Goal: Task Accomplishment & Management: Complete application form

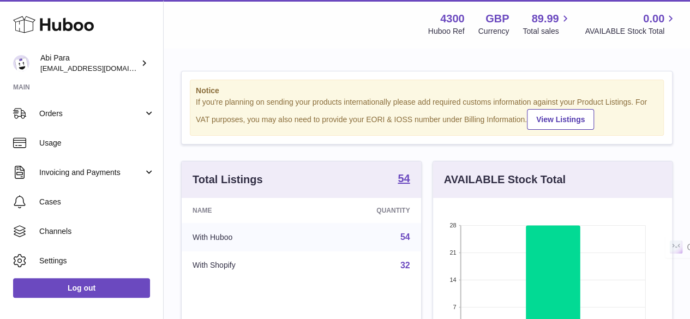
scroll to position [117, 0]
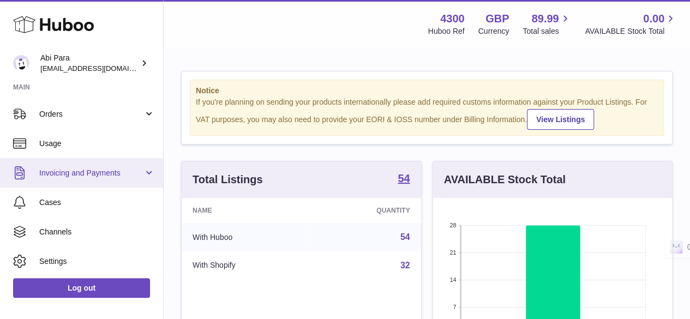
click at [112, 165] on link "Invoicing and Payments" at bounding box center [81, 172] width 163 height 29
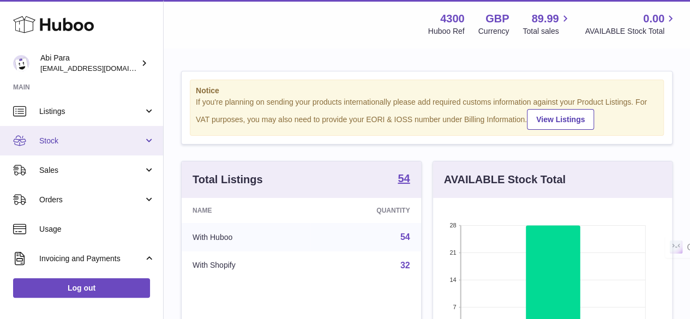
click at [109, 149] on link "Stock" at bounding box center [81, 140] width 163 height 29
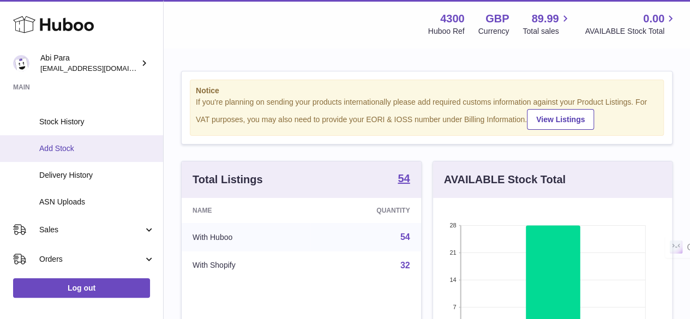
scroll to position [105, 0]
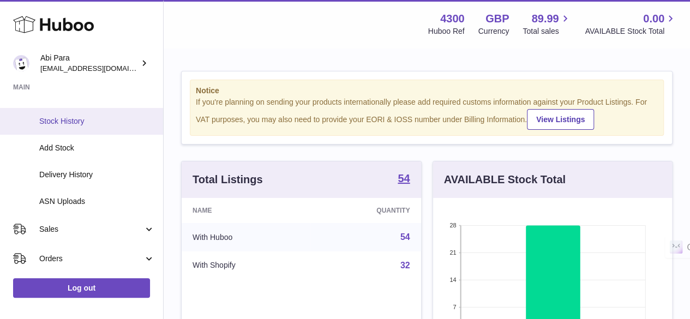
click at [89, 122] on span "Stock History" at bounding box center [97, 121] width 116 height 10
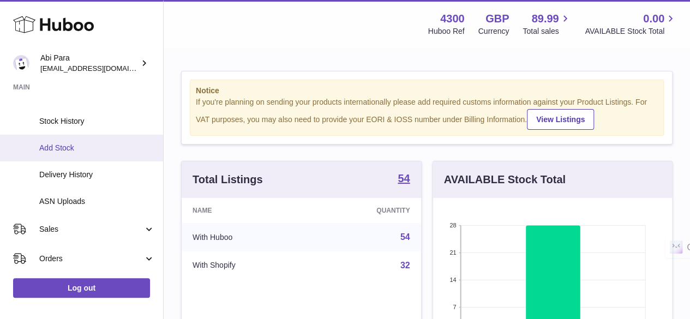
click at [80, 153] on link "Add Stock" at bounding box center [81, 148] width 163 height 27
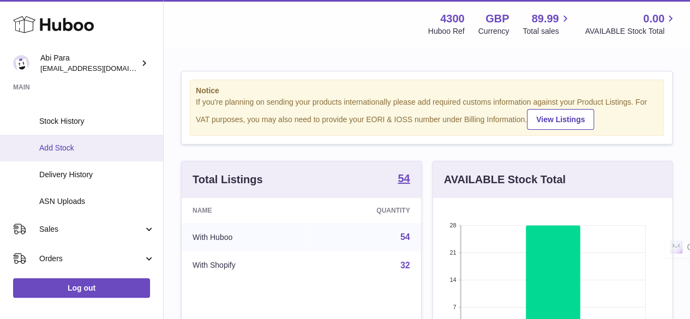
click at [80, 153] on link "Add Stock" at bounding box center [81, 148] width 163 height 27
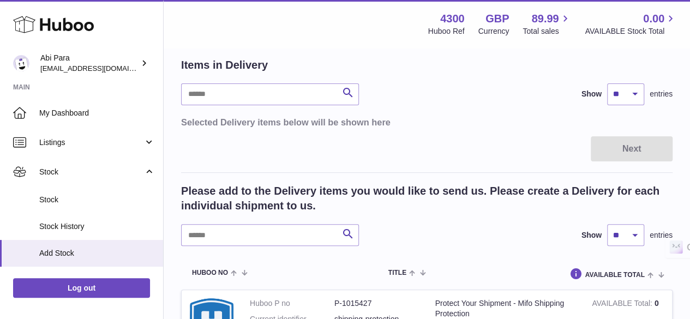
scroll to position [111, 0]
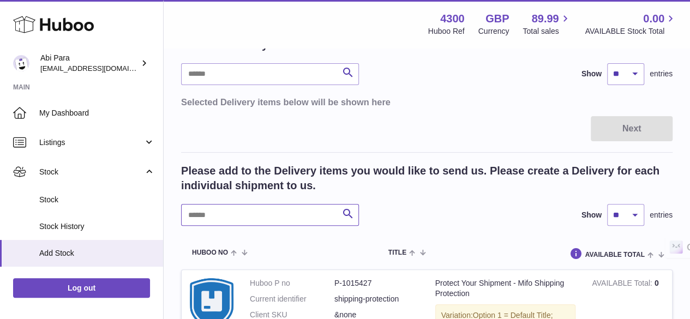
click at [224, 215] on input "text" at bounding box center [270, 215] width 178 height 22
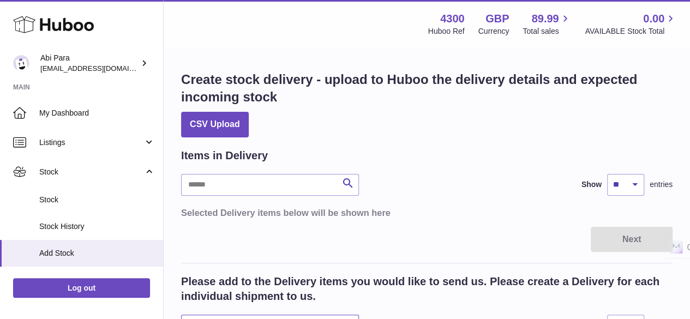
scroll to position [162, 0]
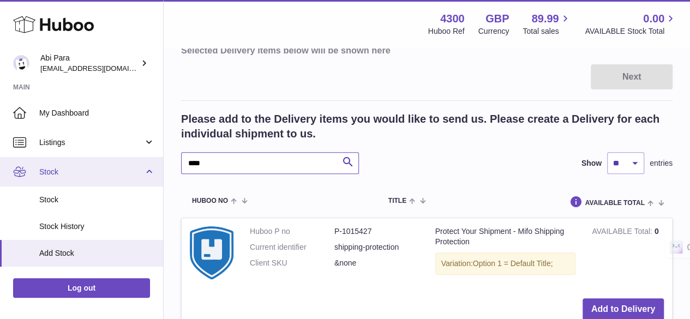
drag, startPoint x: 241, startPoint y: 164, endPoint x: 122, endPoint y: 160, distance: 119.5
type input "***"
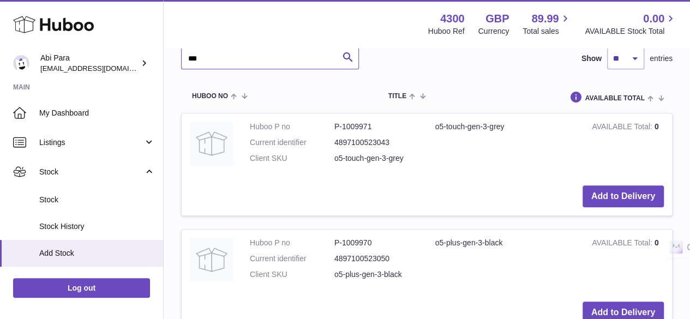
scroll to position [270, 0]
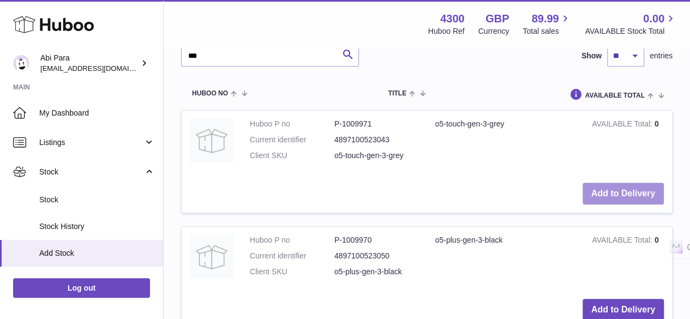
click at [608, 192] on button "Add to Delivery" at bounding box center [622, 194] width 81 height 22
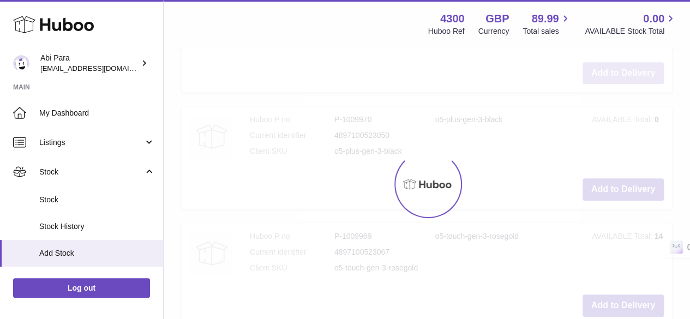
scroll to position [391, 0]
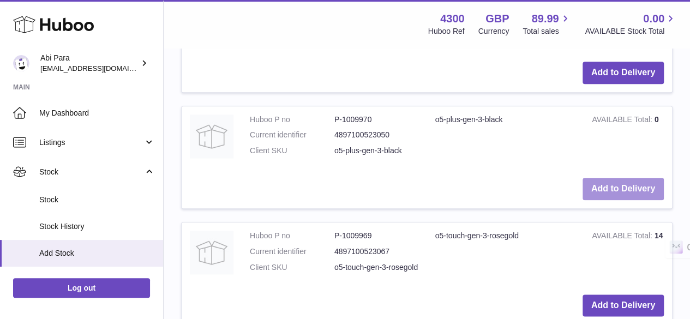
click at [618, 189] on button "Add to Delivery" at bounding box center [622, 189] width 81 height 22
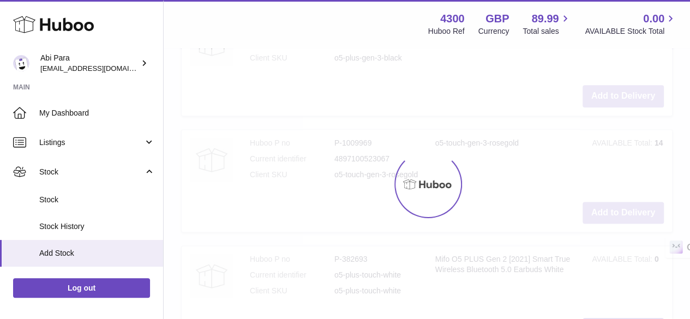
scroll to position [735, 0]
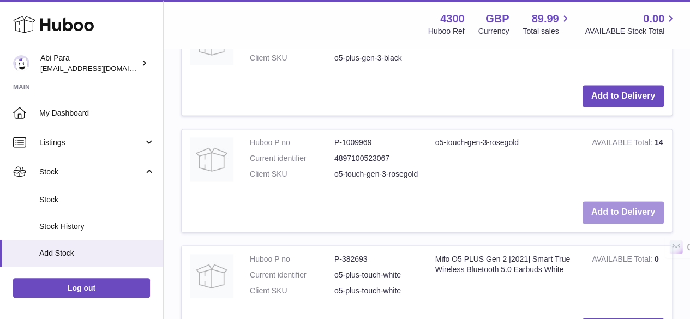
click at [628, 217] on button "Add to Delivery" at bounding box center [622, 212] width 81 height 22
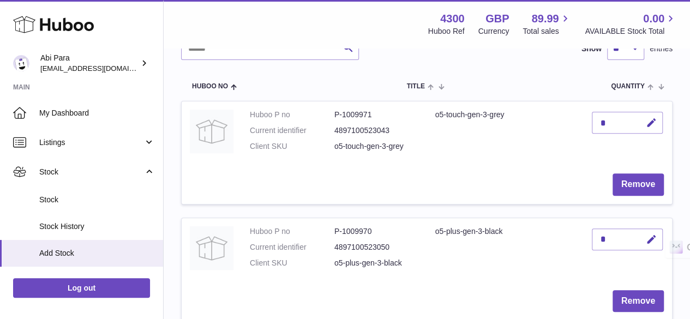
scroll to position [135, 0]
click at [645, 122] on button "button" at bounding box center [650, 123] width 26 height 22
type input "**"
click at [651, 125] on icon "submit" at bounding box center [651, 123] width 10 height 10
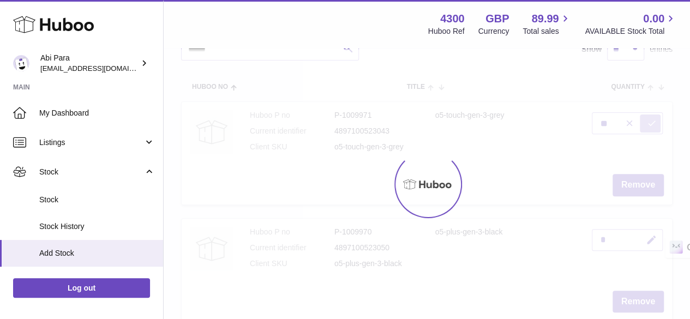
scroll to position [170, 0]
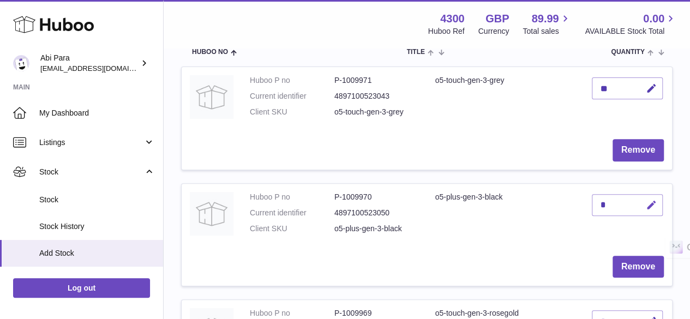
click at [651, 207] on icon "button" at bounding box center [650, 205] width 11 height 11
type input "**"
click at [652, 212] on button "submit" at bounding box center [649, 204] width 21 height 17
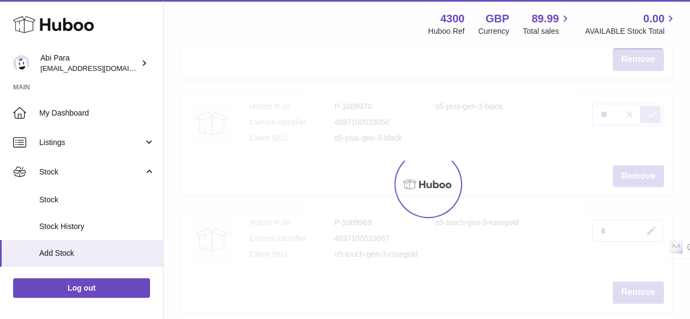
scroll to position [261, 0]
drag, startPoint x: 660, startPoint y: 187, endPoint x: 648, endPoint y: 234, distance: 48.3
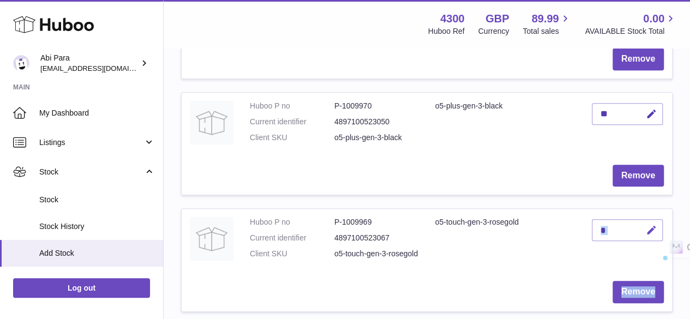
click at [648, 234] on icon "button" at bounding box center [650, 230] width 11 height 11
type input "**"
click at [649, 232] on icon "submit" at bounding box center [651, 230] width 10 height 10
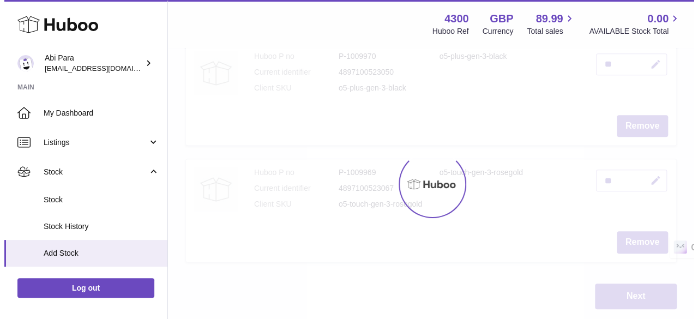
scroll to position [328, 0]
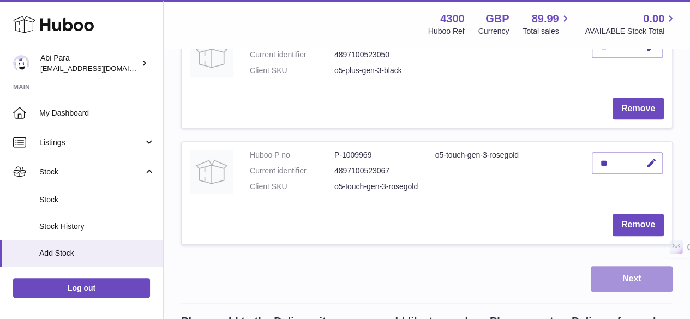
click at [631, 276] on button "Next" at bounding box center [631, 279] width 82 height 26
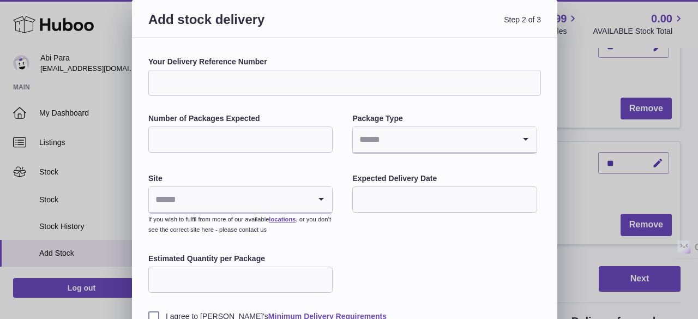
click at [261, 84] on input "Your Delivery Reference Number" at bounding box center [344, 83] width 392 height 26
type input "**********"
click at [220, 136] on input "Number of Packages Expected" at bounding box center [240, 139] width 184 height 26
type input "*"
click at [382, 149] on input "Search for option" at bounding box center [433, 139] width 161 height 25
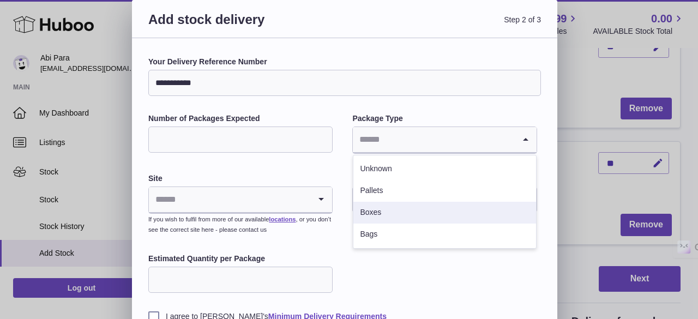
click at [385, 206] on li "Boxes" at bounding box center [444, 213] width 182 height 22
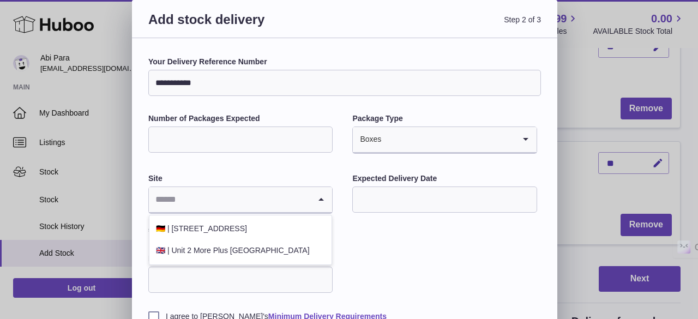
click at [262, 202] on input "Search for option" at bounding box center [229, 199] width 161 height 25
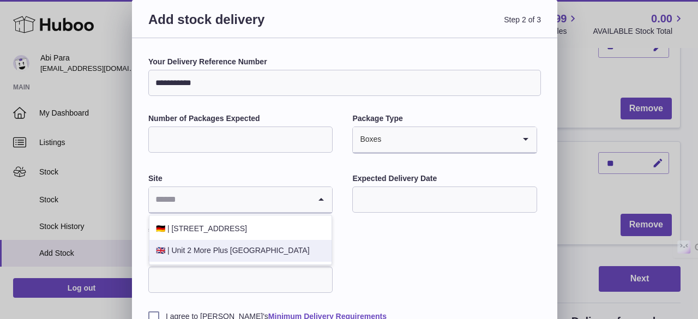
click at [245, 251] on li "🇬🇧 | Unit 2 More Plus [GEOGRAPHIC_DATA]" at bounding box center [240, 251] width 182 height 22
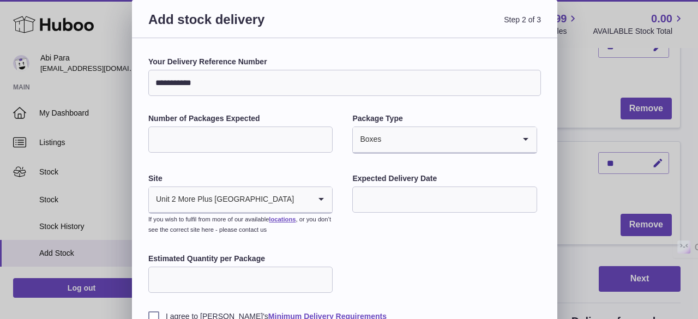
click at [412, 204] on input "text" at bounding box center [444, 199] width 184 height 26
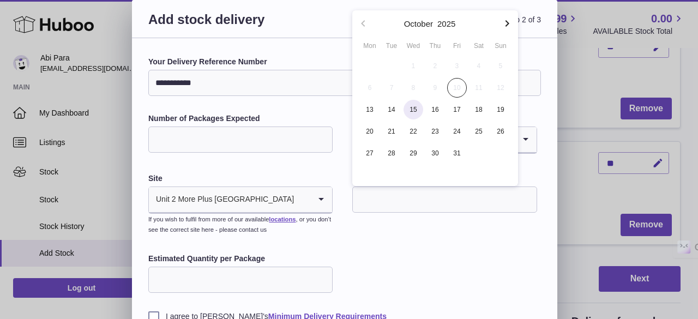
click at [413, 112] on span "15" at bounding box center [413, 110] width 20 height 20
type input "**********"
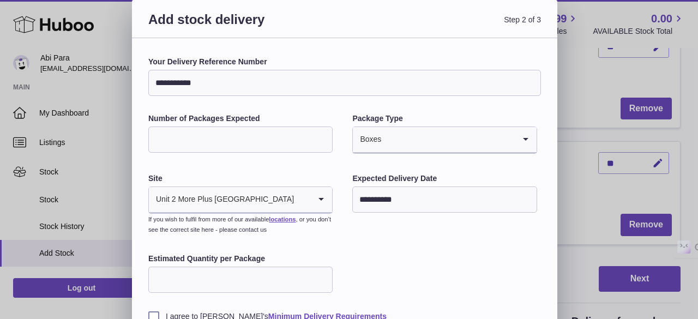
scroll to position [69, 0]
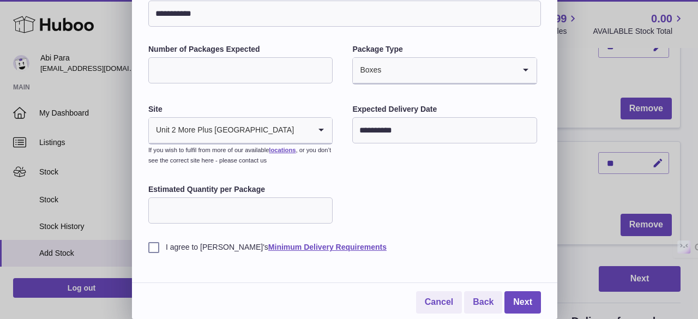
click at [224, 213] on input "Estimated Quantity per Package" at bounding box center [240, 210] width 184 height 26
type input "*"
type input "**"
click at [154, 249] on label "I agree to [PERSON_NAME]'s Minimum Delivery Requirements" at bounding box center [344, 248] width 392 height 10
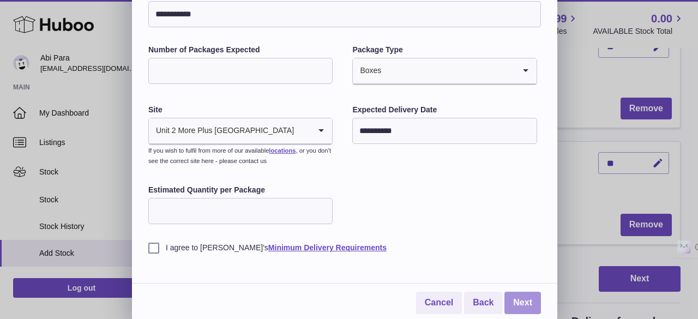
click at [513, 293] on link "Next" at bounding box center [522, 303] width 37 height 22
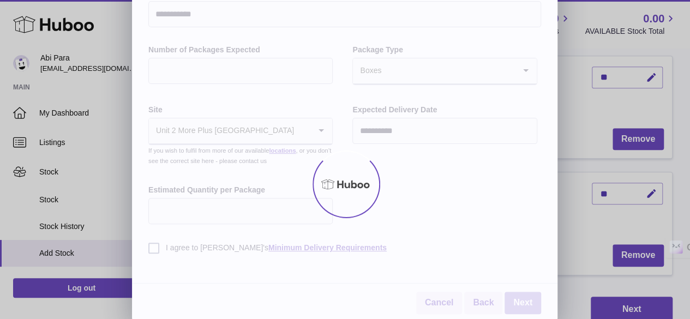
scroll to position [0, 0]
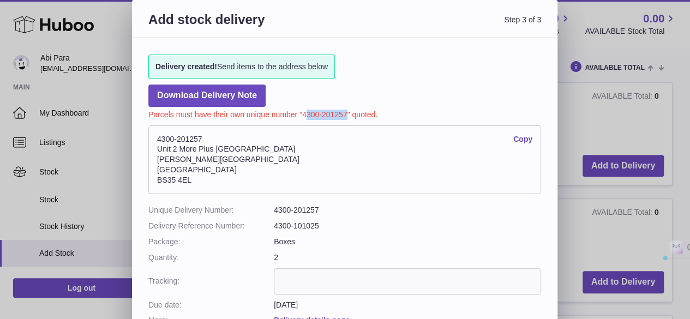
drag, startPoint x: 346, startPoint y: 114, endPoint x: 304, endPoint y: 116, distance: 42.0
click at [304, 116] on p "Parcels must have their own unique number "4300-201257" quoted." at bounding box center [344, 113] width 392 height 13
copy p "4300-201257"
